Goal: Task Accomplishment & Management: Use online tool/utility

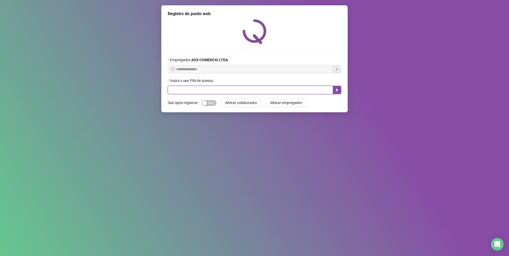
click at [190, 93] on input "text" at bounding box center [250, 90] width 165 height 9
type input "*****"
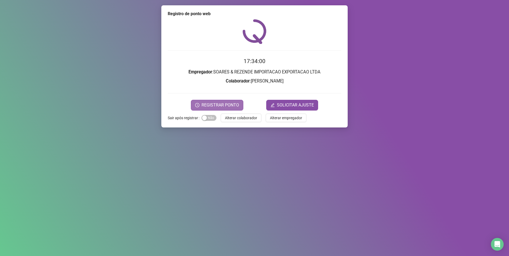
click at [226, 105] on span "REGISTRAR PONTO" at bounding box center [221, 105] width 38 height 6
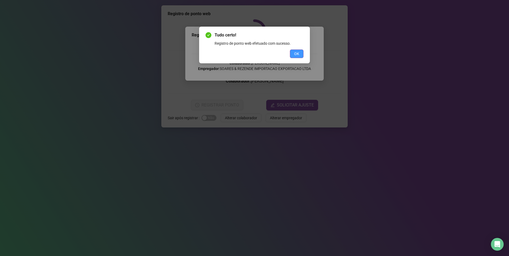
click at [299, 53] on span "OK" at bounding box center [296, 54] width 5 height 6
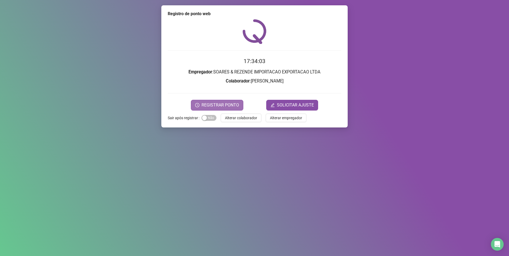
click at [226, 105] on span "REGISTRAR PONTO" at bounding box center [221, 105] width 38 height 6
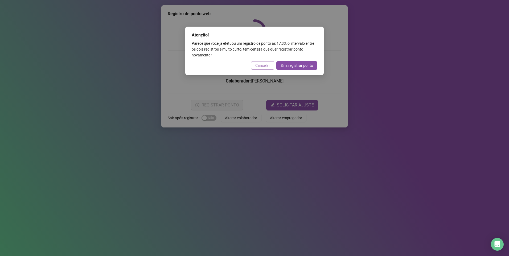
click at [262, 63] on span "Cancelar" at bounding box center [262, 66] width 15 height 6
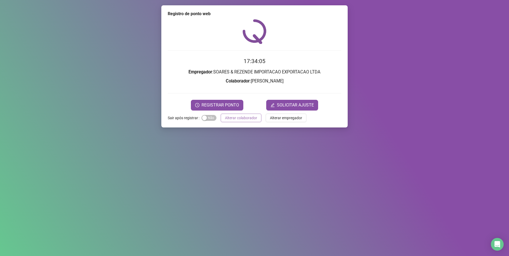
click at [238, 118] on span "Alterar colaborador" at bounding box center [241, 118] width 32 height 6
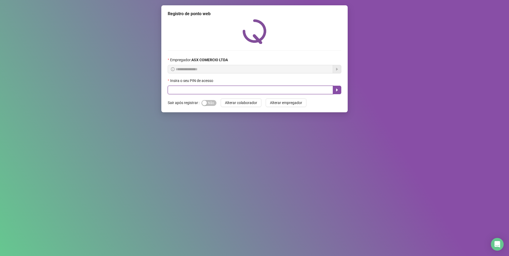
click at [179, 91] on input "text" at bounding box center [250, 90] width 165 height 9
type input "*****"
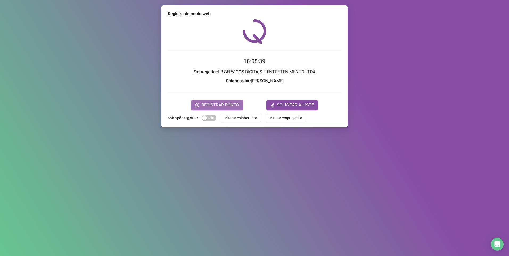
click at [215, 103] on span "REGISTRAR PONTO" at bounding box center [221, 105] width 38 height 6
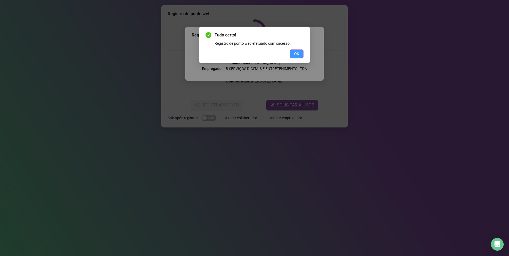
click at [294, 56] on button "OK" at bounding box center [297, 54] width 14 height 9
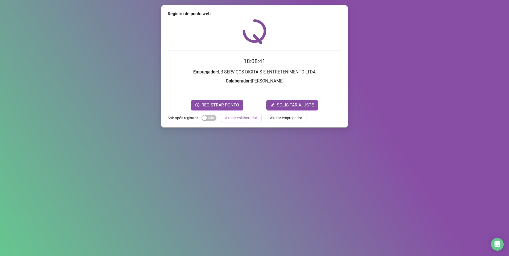
click at [238, 117] on span "Alterar colaborador" at bounding box center [241, 118] width 32 height 6
